Goal: Contribute content: Contribute content

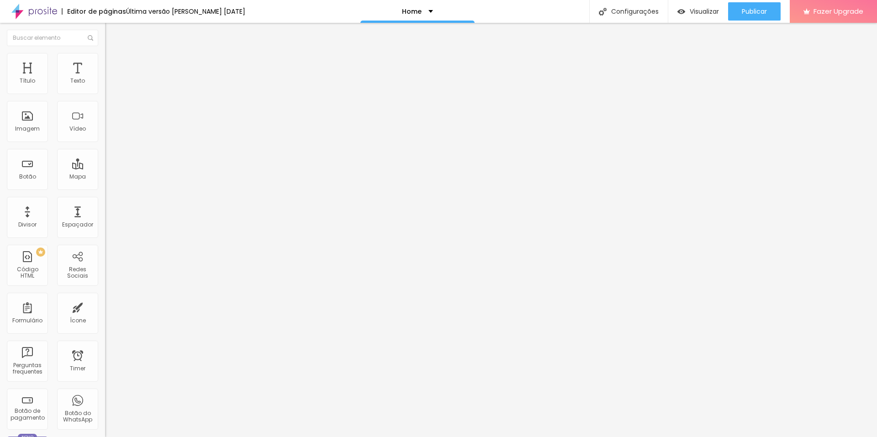
click at [105, 79] on div at bounding box center [157, 76] width 105 height 6
drag, startPoint x: 301, startPoint y: 239, endPoint x: 316, endPoint y: 265, distance: 30.3
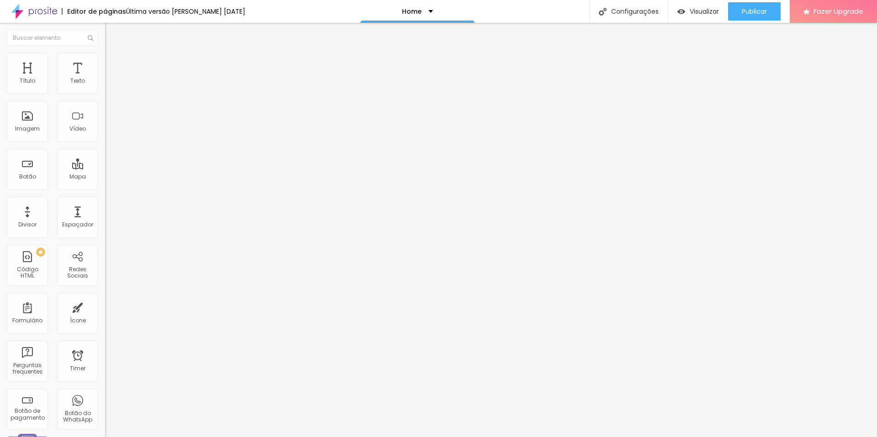
scroll to position [1203, 0]
drag, startPoint x: 328, startPoint y: 271, endPoint x: 523, endPoint y: 270, distance: 195.5
drag, startPoint x: 337, startPoint y: 278, endPoint x: 532, endPoint y: 278, distance: 195.5
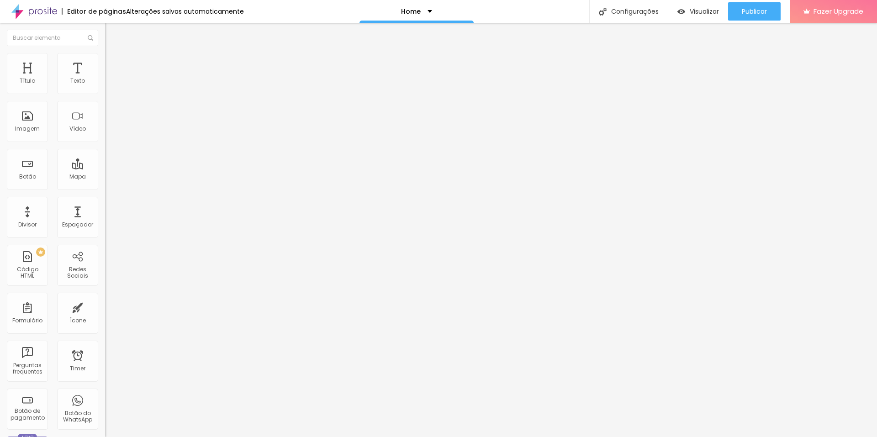
drag, startPoint x: 299, startPoint y: 264, endPoint x: 314, endPoint y: 288, distance: 28.1
drag, startPoint x: 312, startPoint y: 290, endPoint x: 322, endPoint y: 286, distance: 10.1
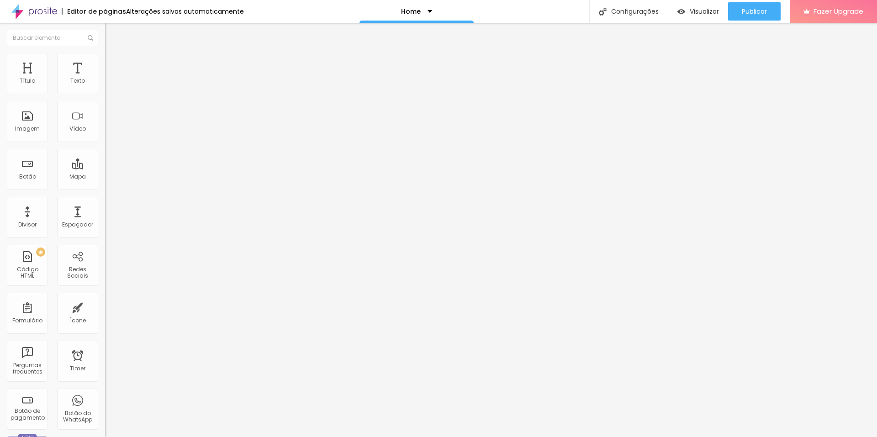
click at [685, 12] on div "Visualizar" at bounding box center [698, 12] width 42 height 8
click at [105, 79] on img at bounding box center [107, 75] width 5 height 5
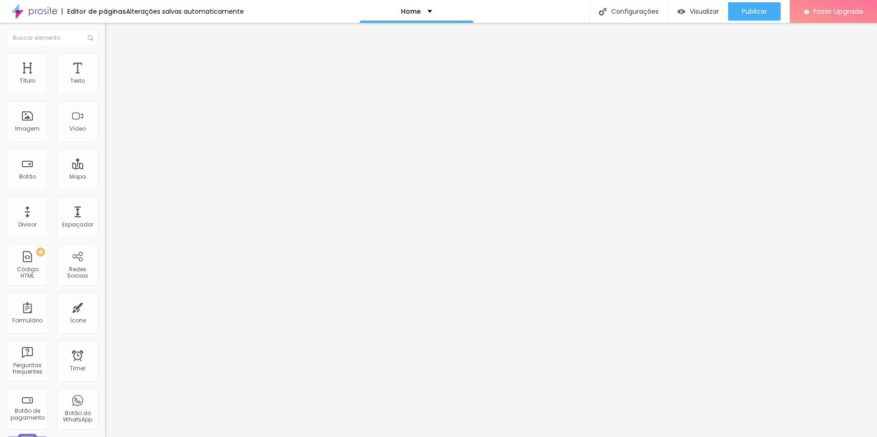
drag, startPoint x: 328, startPoint y: 226, endPoint x: 552, endPoint y: 228, distance: 223.4
drag, startPoint x: 337, startPoint y: 234, endPoint x: 574, endPoint y: 234, distance: 237.1
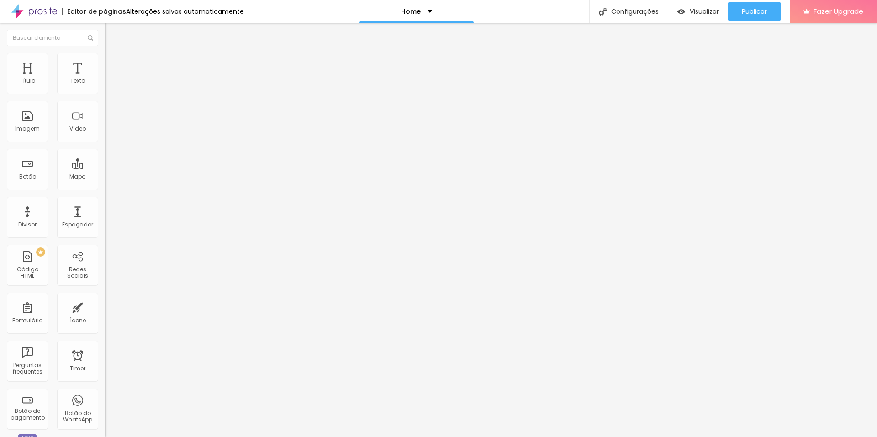
click at [105, 79] on img at bounding box center [107, 75] width 5 height 5
drag, startPoint x: 556, startPoint y: 298, endPoint x: 533, endPoint y: 296, distance: 23.5
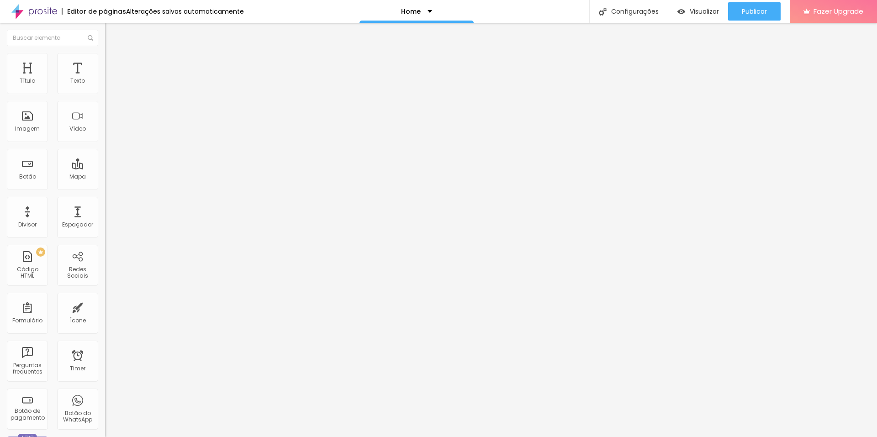
drag, startPoint x: 313, startPoint y: 260, endPoint x: 321, endPoint y: 272, distance: 14.4
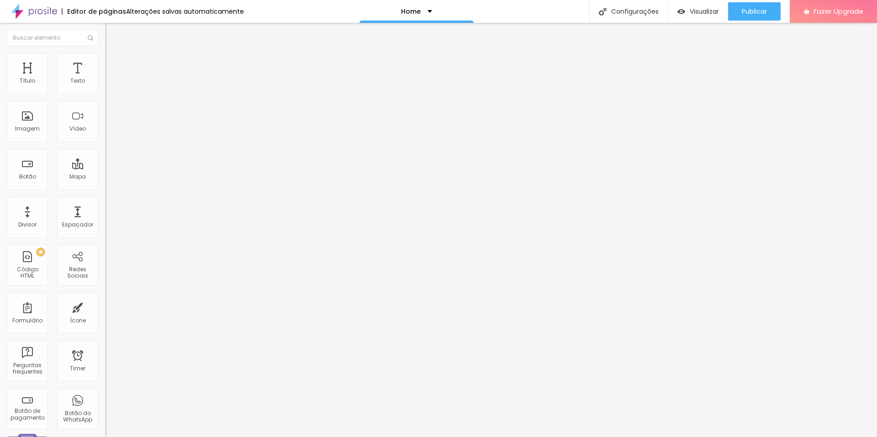
scroll to position [1007, 0]
drag, startPoint x: 299, startPoint y: 230, endPoint x: 312, endPoint y: 245, distance: 20.1
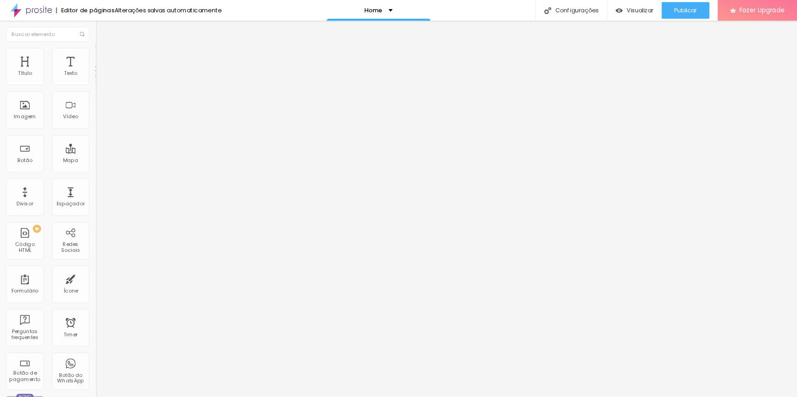
scroll to position [898, 0]
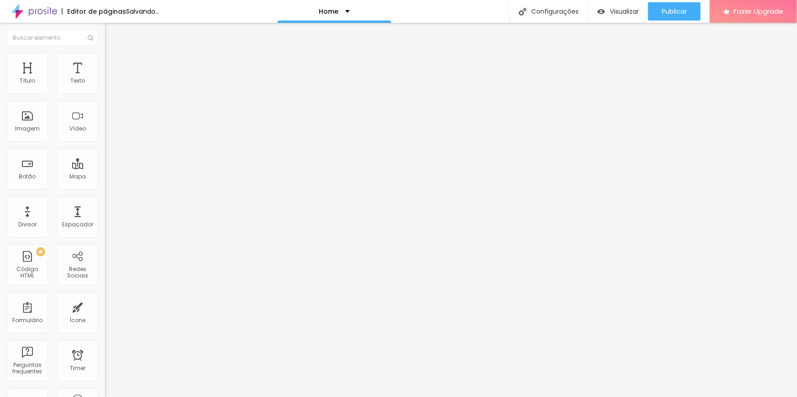
scroll to position [1189, 0]
drag, startPoint x: 272, startPoint y: 160, endPoint x: 259, endPoint y: 161, distance: 13.3
click at [616, 14] on span "Visualizar" at bounding box center [624, 11] width 29 height 7
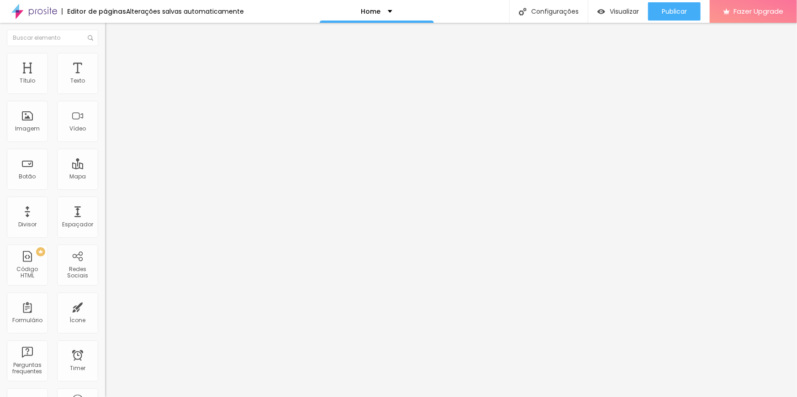
click at [105, 79] on img at bounding box center [107, 75] width 5 height 5
drag, startPoint x: 272, startPoint y: 158, endPoint x: 259, endPoint y: 162, distance: 13.7
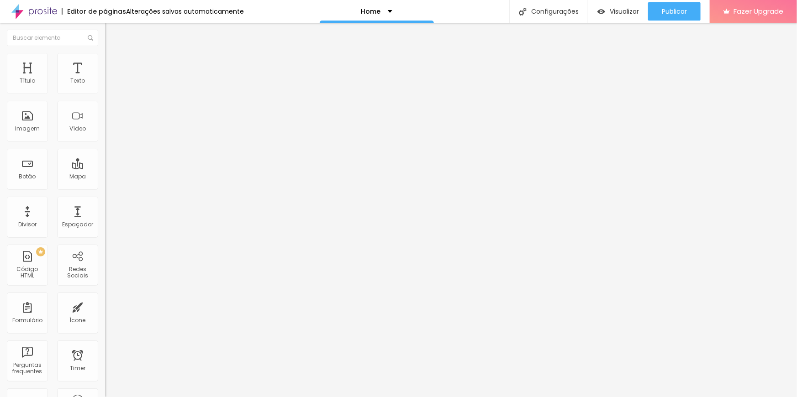
drag, startPoint x: 271, startPoint y: 161, endPoint x: 261, endPoint y: 162, distance: 10.1
drag, startPoint x: 275, startPoint y: 211, endPoint x: 259, endPoint y: 214, distance: 16.1
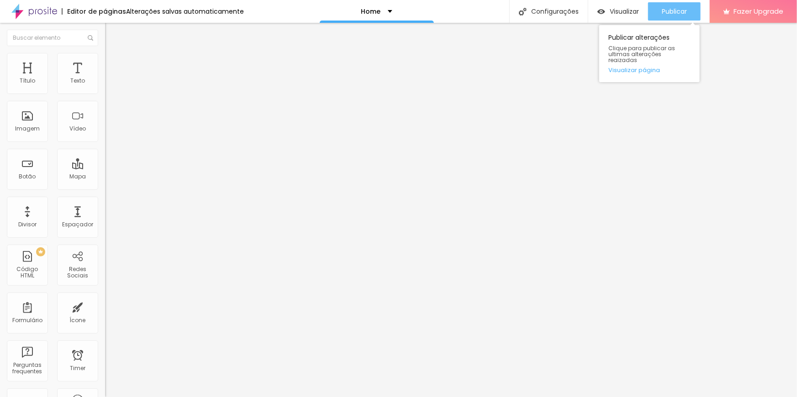
click at [668, 7] on div "Publicar" at bounding box center [674, 11] width 25 height 18
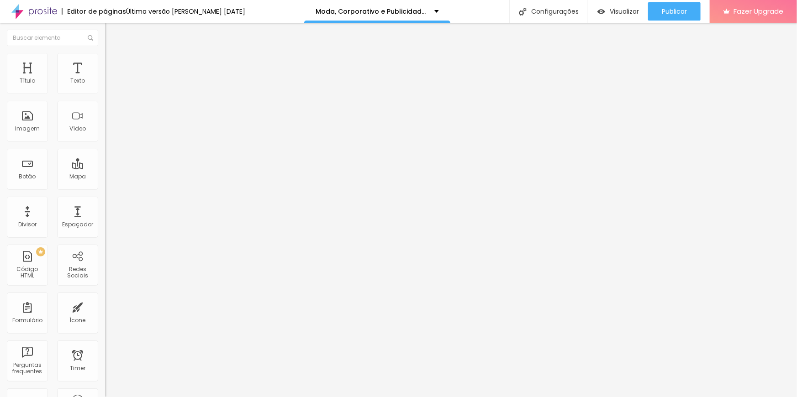
click at [105, 79] on img at bounding box center [107, 75] width 5 height 5
drag, startPoint x: 283, startPoint y: 217, endPoint x: 483, endPoint y: 217, distance: 200.1
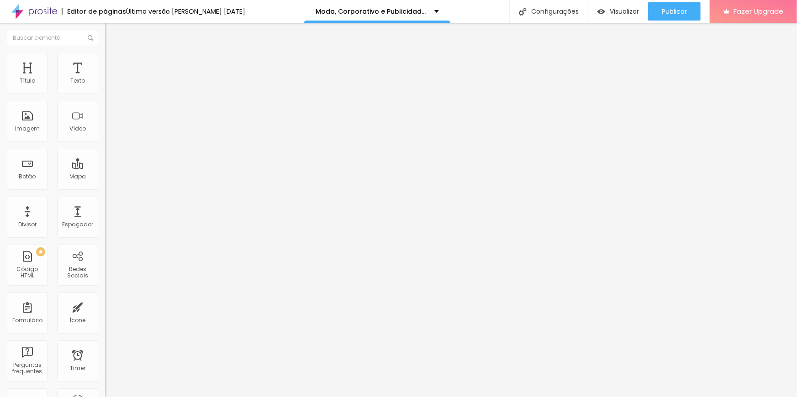
click at [497, 397] on div "Código HTML" at bounding box center [398, 399] width 797 height 5
drag, startPoint x: 287, startPoint y: 194, endPoint x: 482, endPoint y: 195, distance: 195.1
drag, startPoint x: 294, startPoint y: 200, endPoint x: 493, endPoint y: 201, distance: 199.6
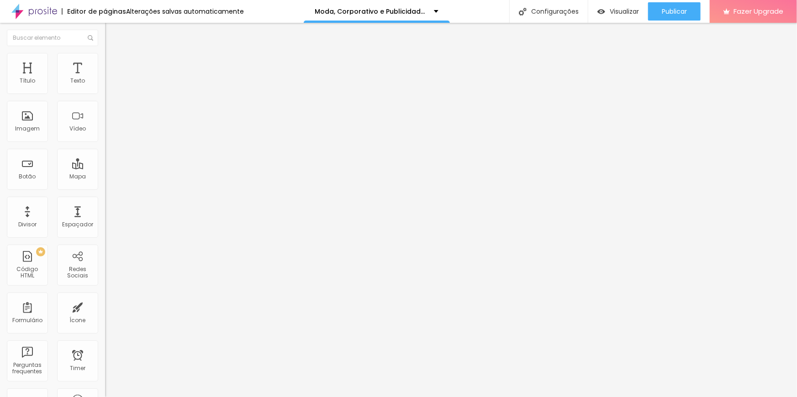
click at [669, 9] on span "Publicar" at bounding box center [674, 11] width 25 height 7
click at [105, 79] on div at bounding box center [157, 76] width 105 height 6
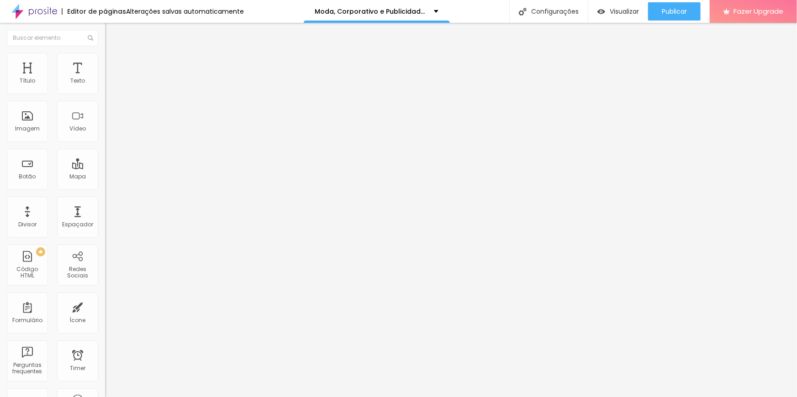
click at [688, 9] on button "Publicar" at bounding box center [674, 11] width 53 height 18
drag, startPoint x: 663, startPoint y: 11, endPoint x: 583, endPoint y: 17, distance: 80.2
click at [663, 10] on span "Publicar" at bounding box center [674, 11] width 25 height 7
